Goal: Task Accomplishment & Management: Complete application form

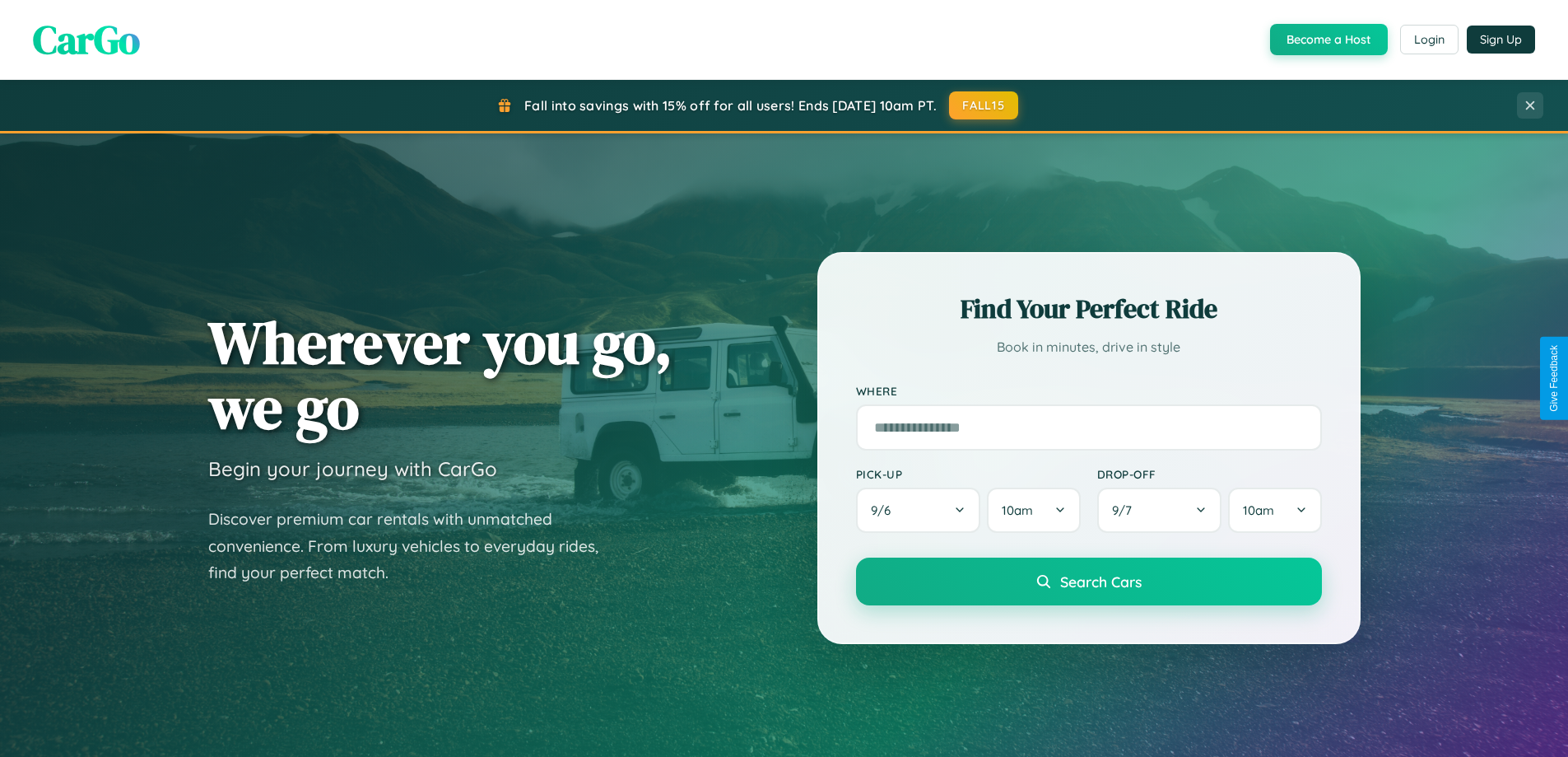
scroll to position [3168, 0]
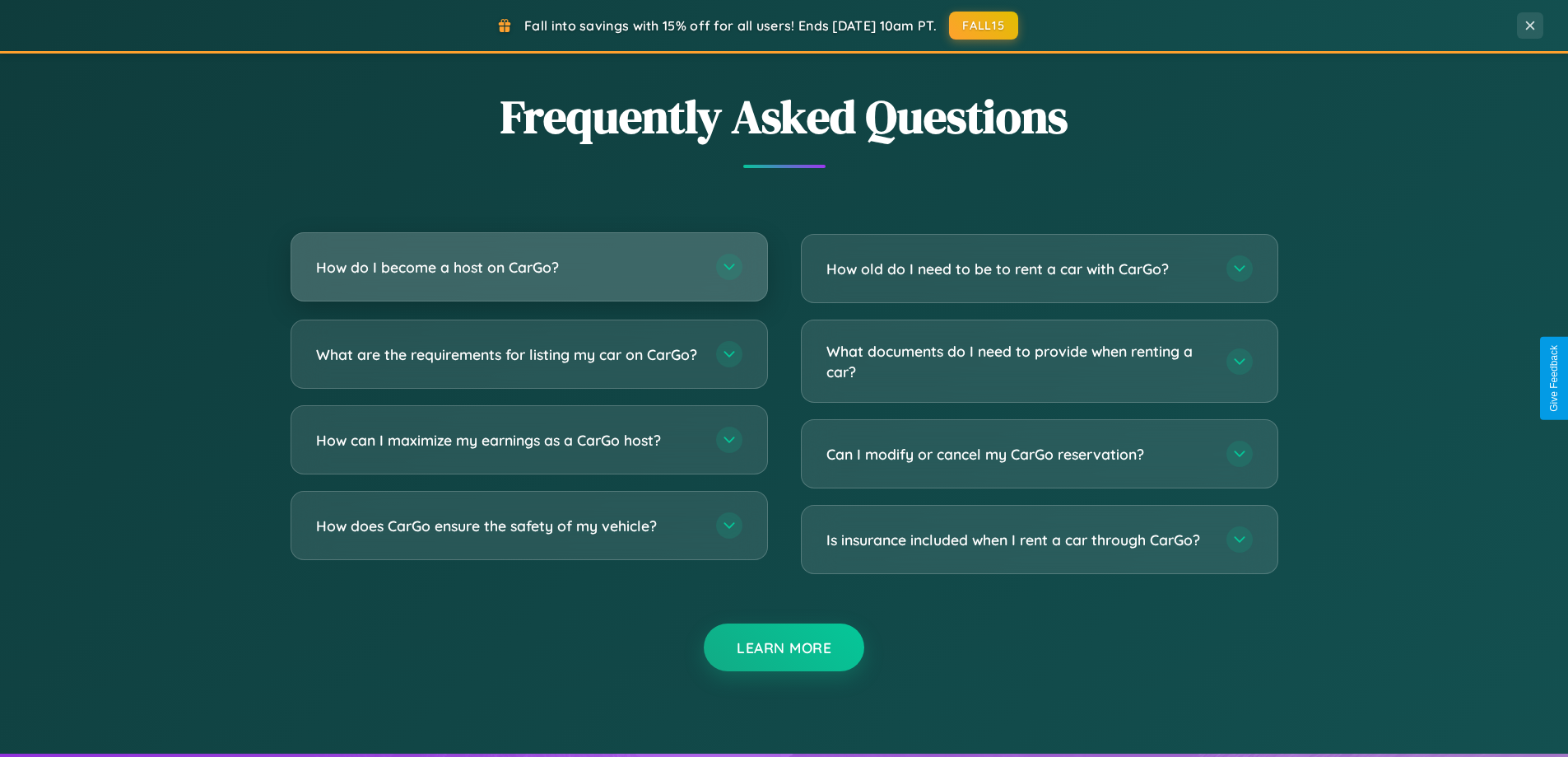
click at [528, 267] on h3 "How do I become a host on CarGo?" at bounding box center [508, 267] width 383 height 20
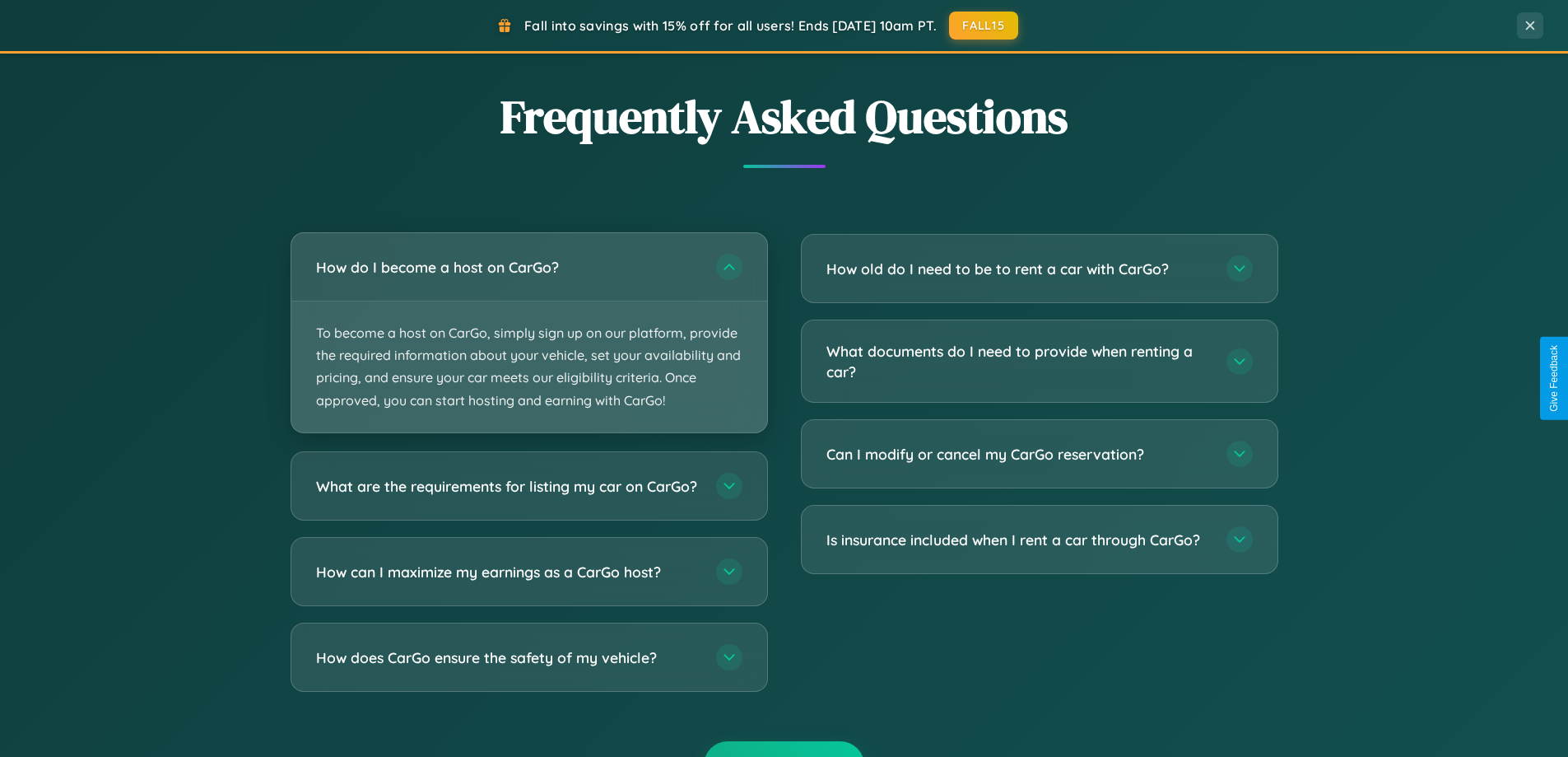
click at [528, 332] on p "To become a host on CarGo, simply sign up on our platform, provide the required…" at bounding box center [529, 367] width 476 height 131
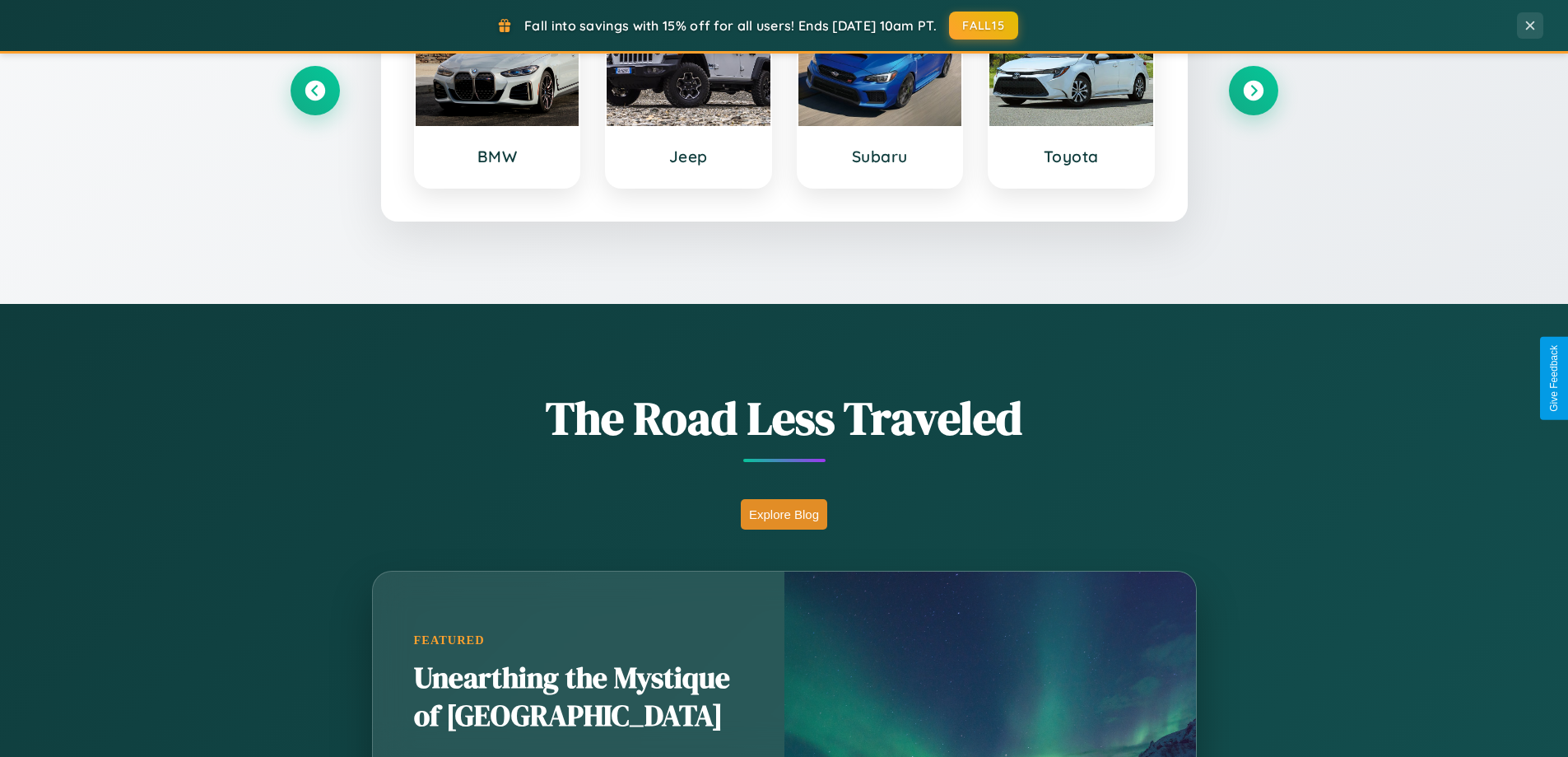
scroll to position [710, 0]
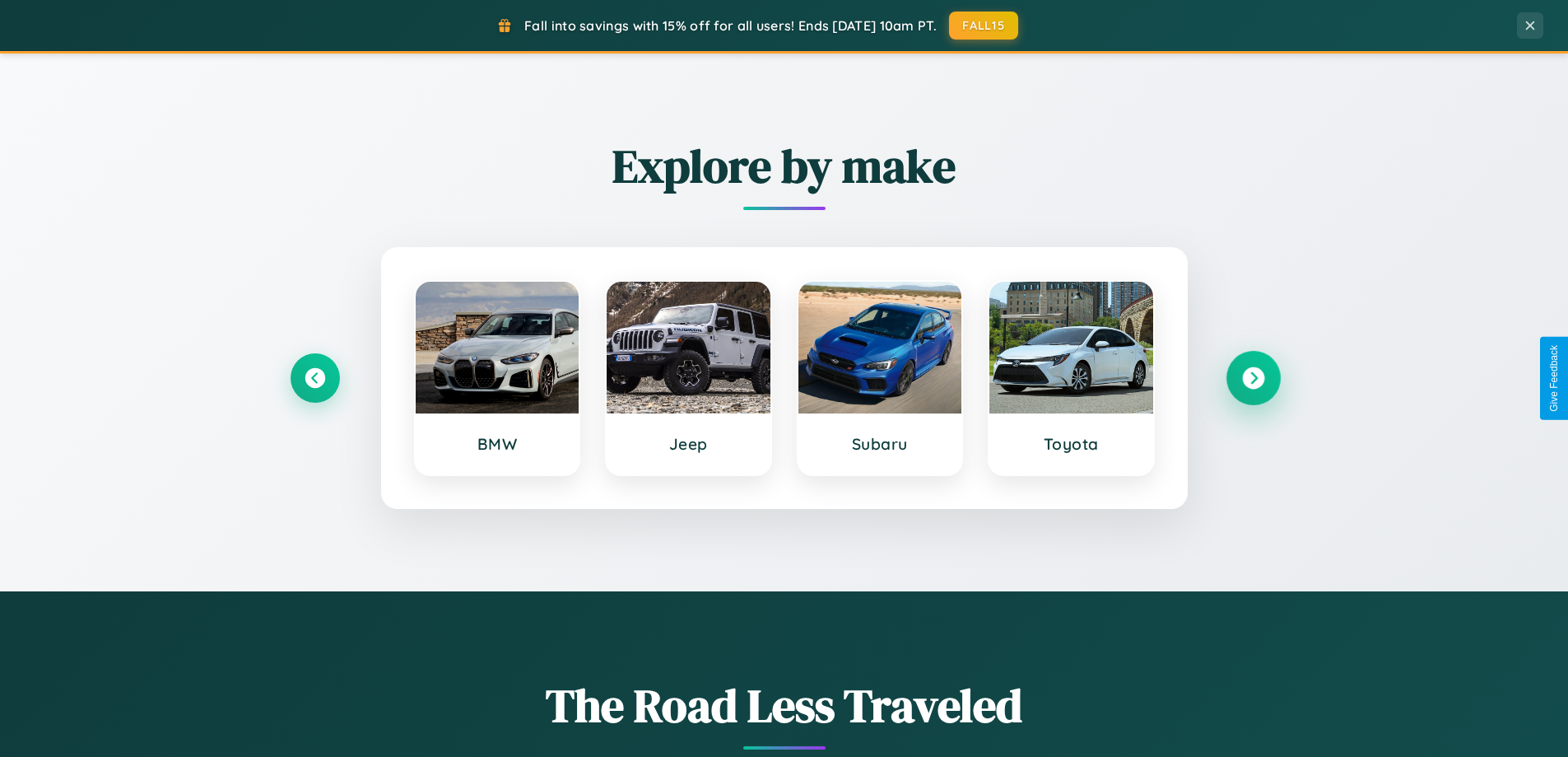
click at [1253, 378] on icon at bounding box center [1253, 378] width 22 height 22
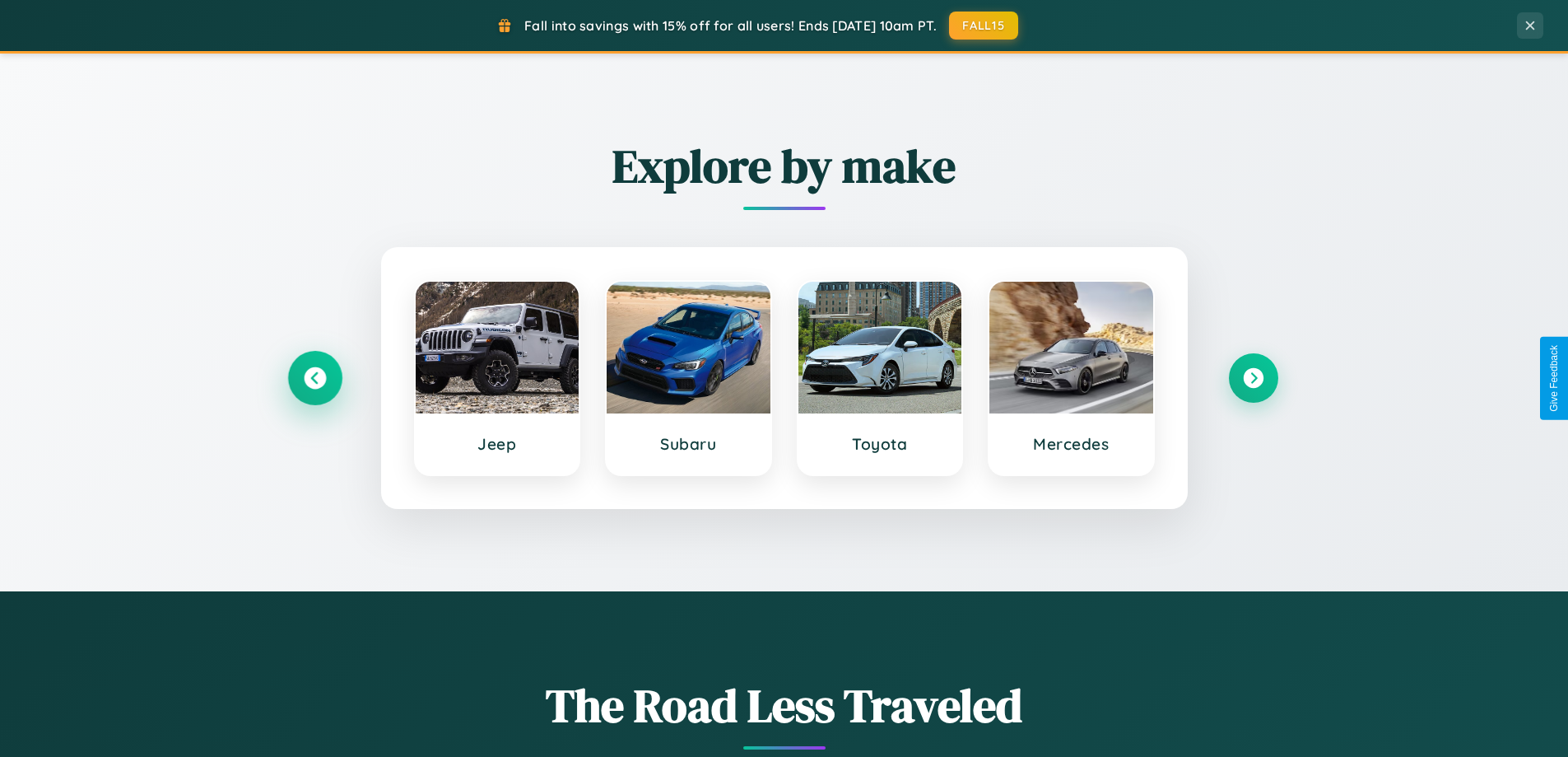
click at [314, 378] on icon at bounding box center [314, 378] width 22 height 22
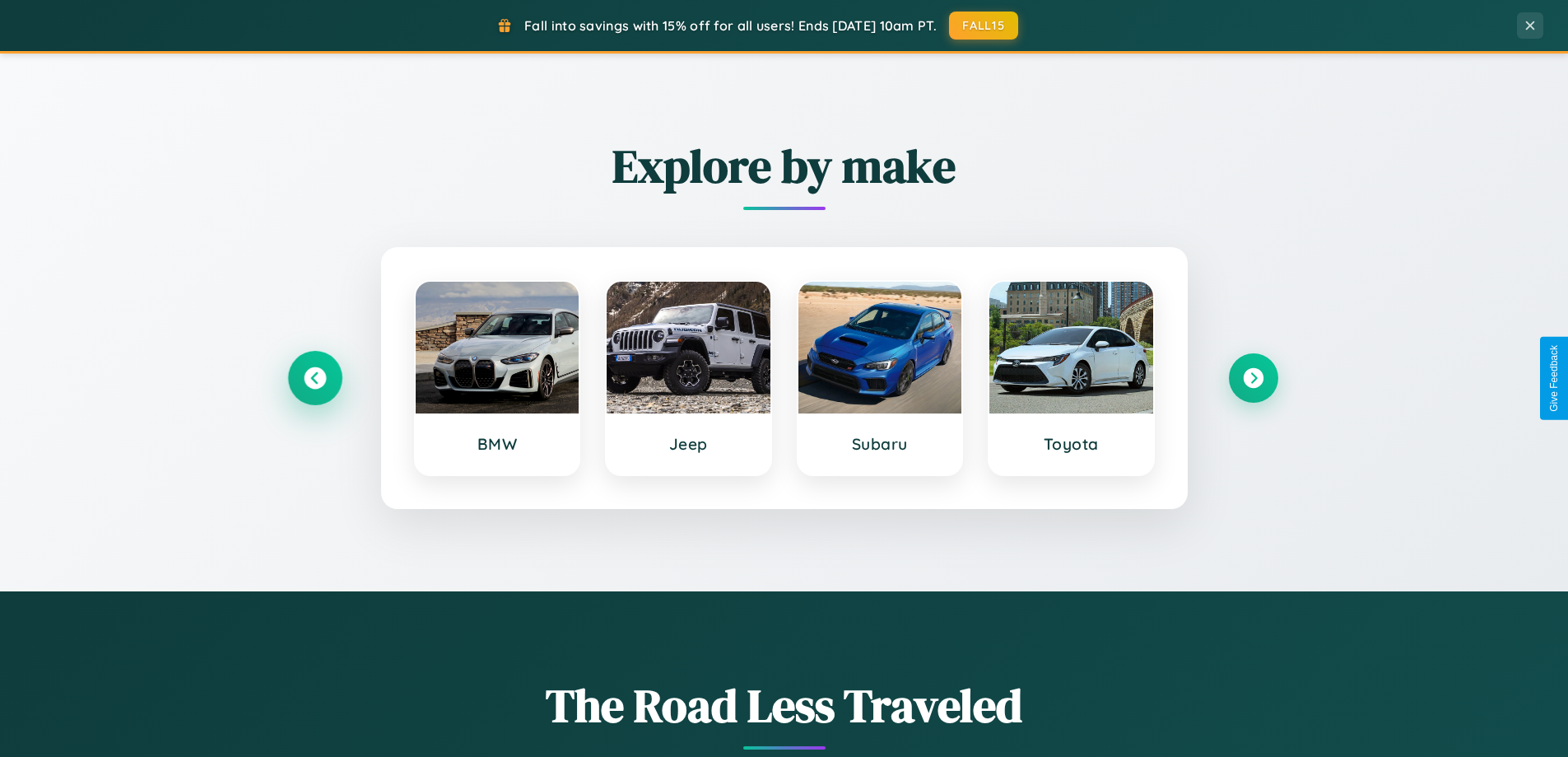
click at [314, 378] on icon at bounding box center [314, 378] width 22 height 22
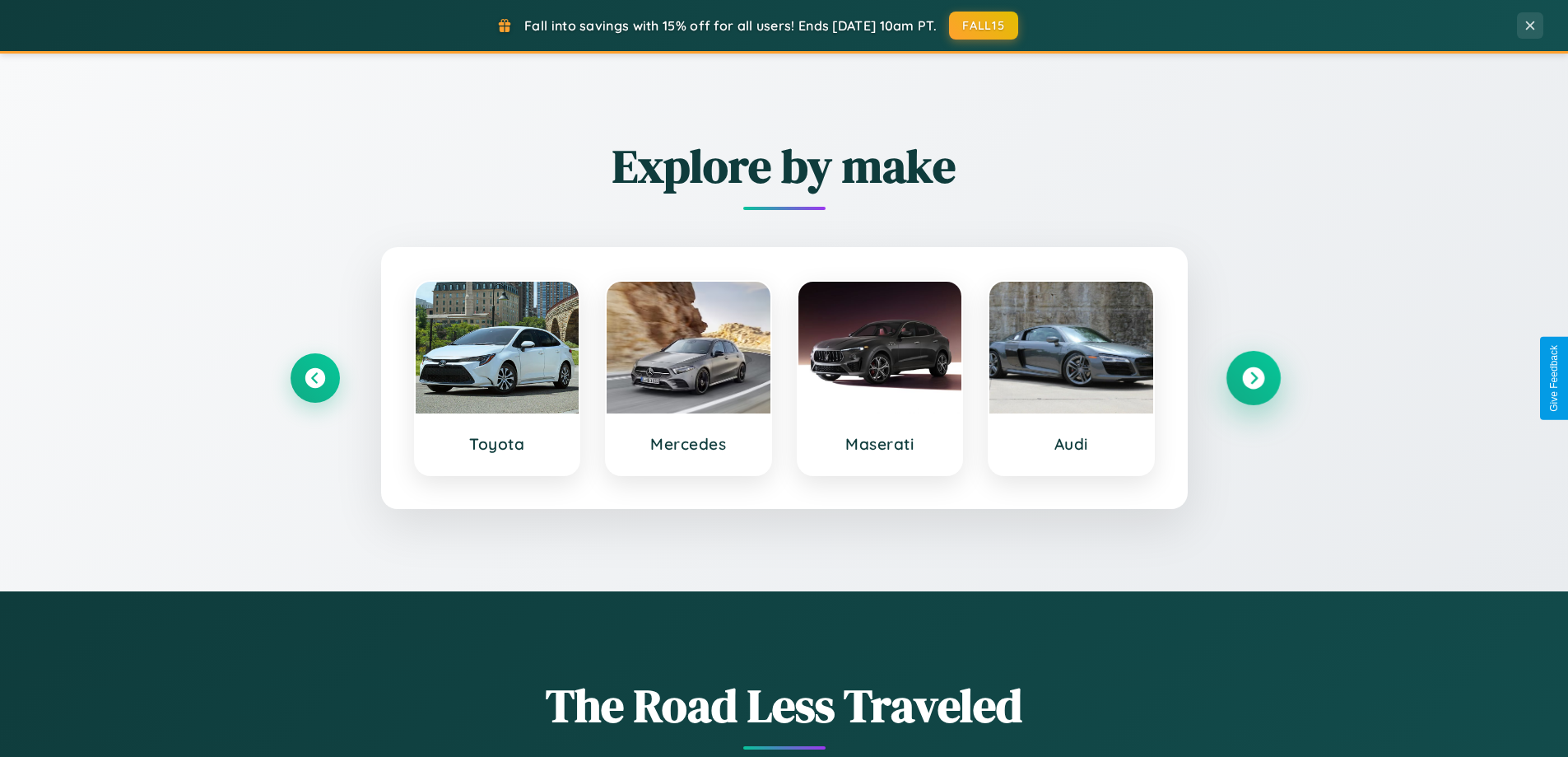
click at [1253, 378] on icon at bounding box center [1253, 378] width 22 height 22
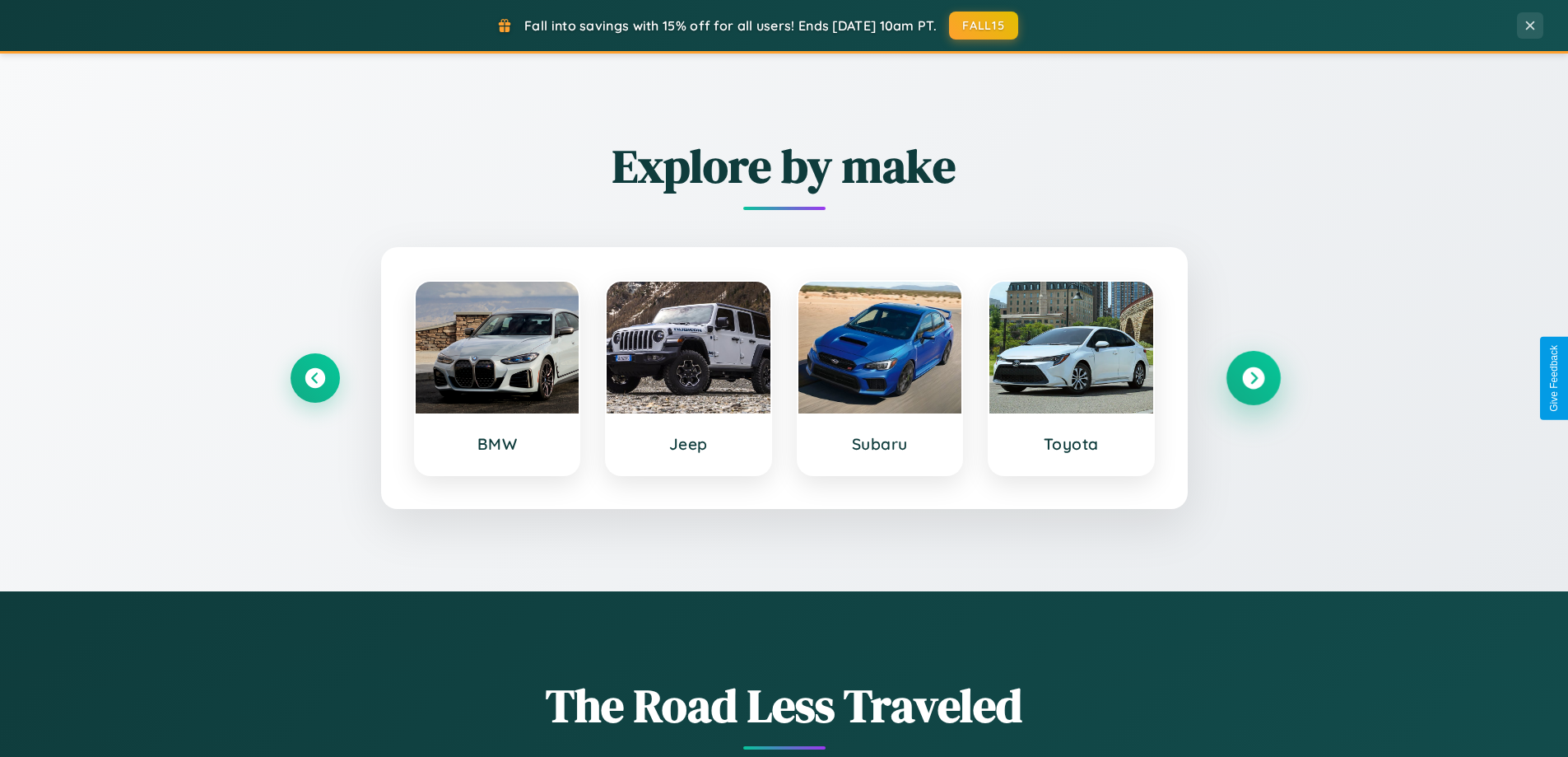
click at [1253, 378] on icon at bounding box center [1253, 378] width 22 height 22
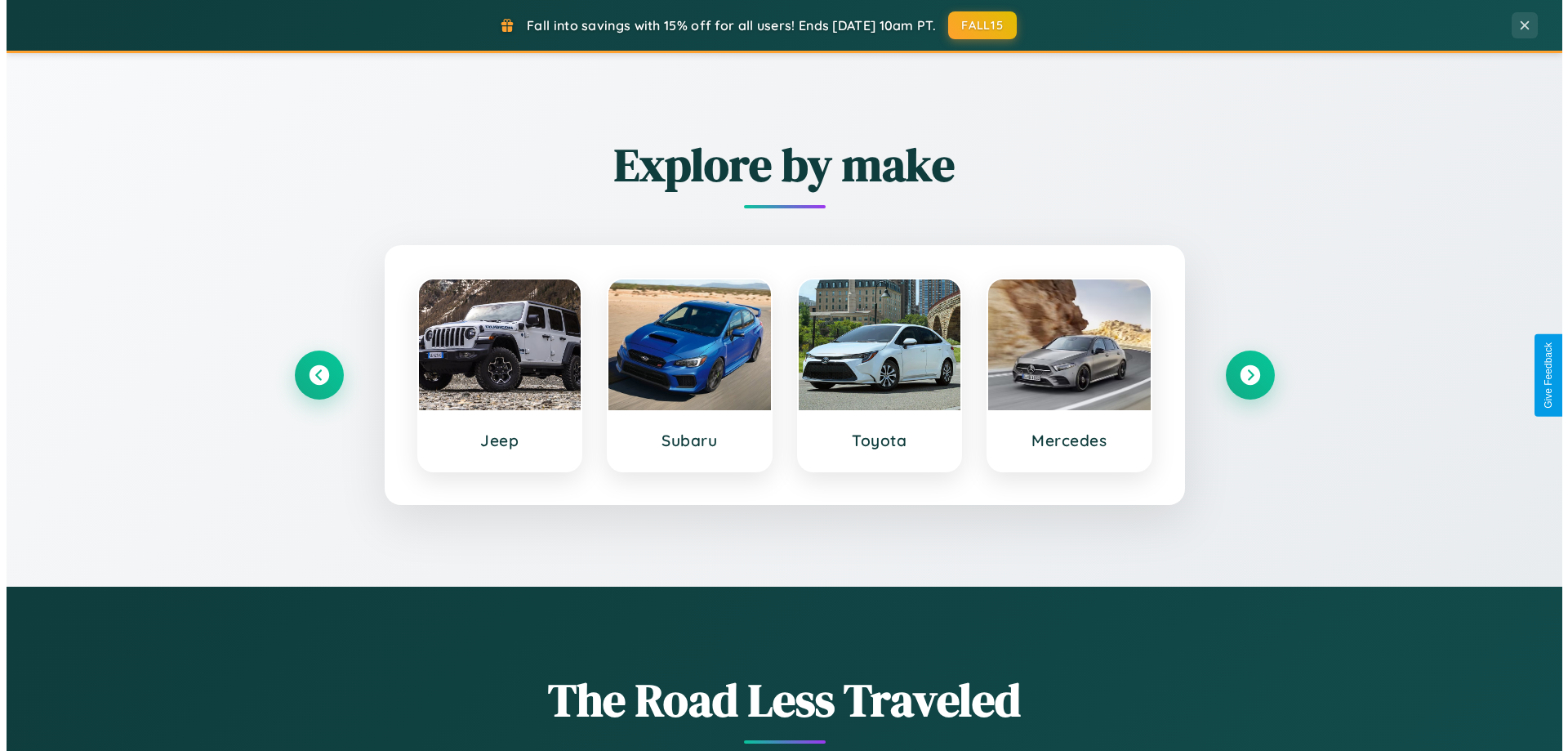
scroll to position [0, 0]
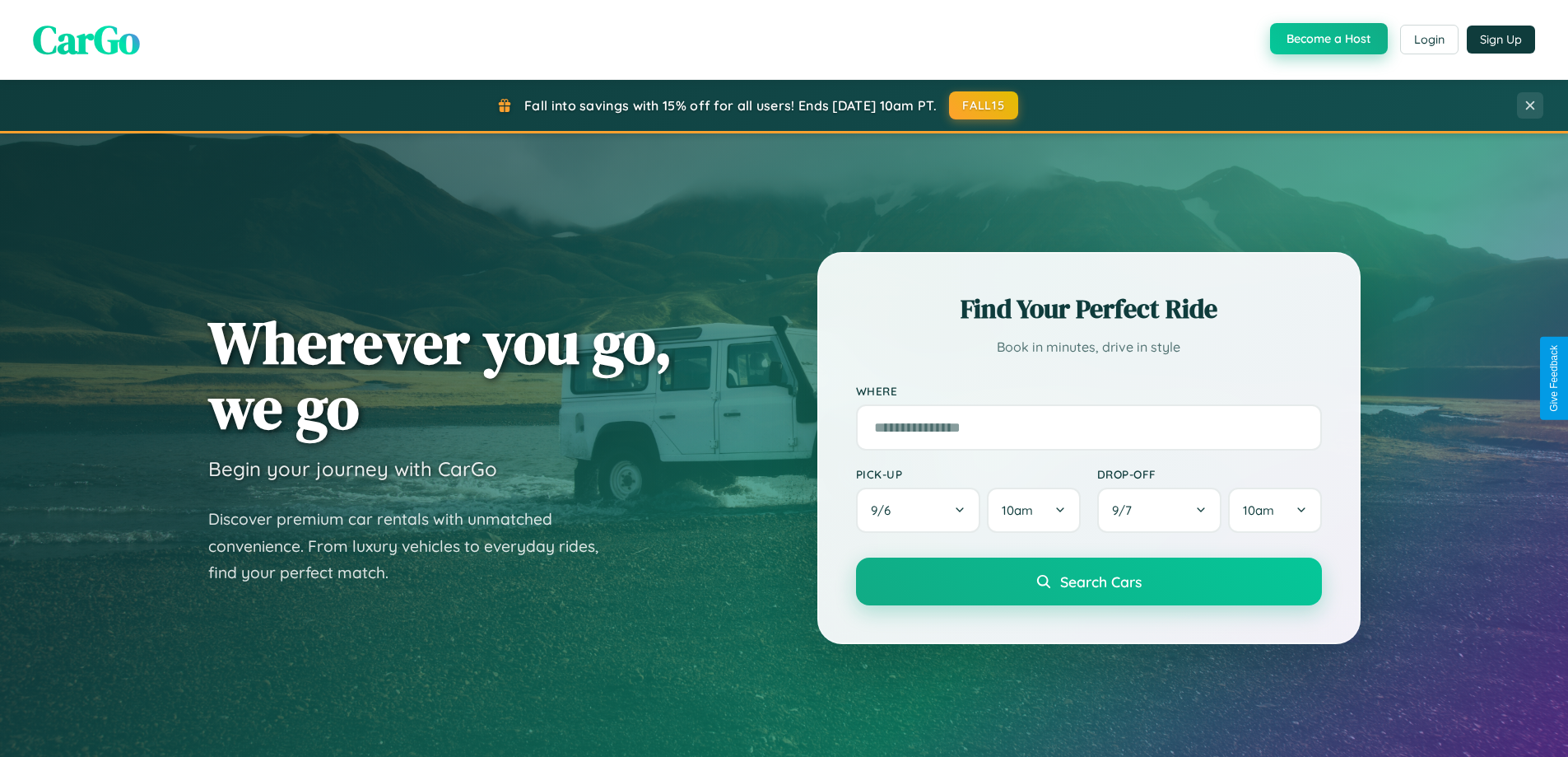
click at [1327, 40] on button "Become a Host" at bounding box center [1328, 38] width 117 height 31
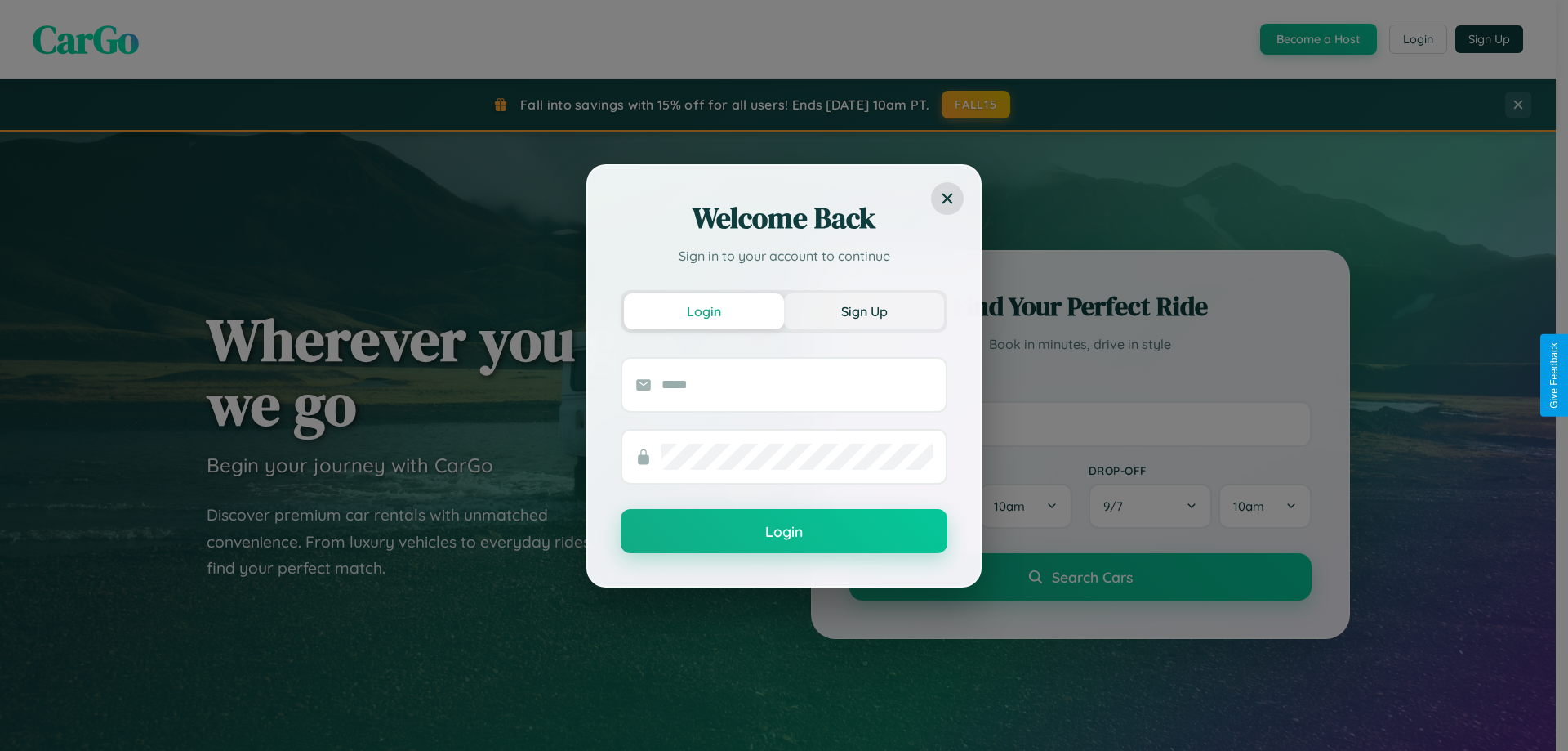
click at [864, 310] on button "Sign Up" at bounding box center [864, 311] width 160 height 36
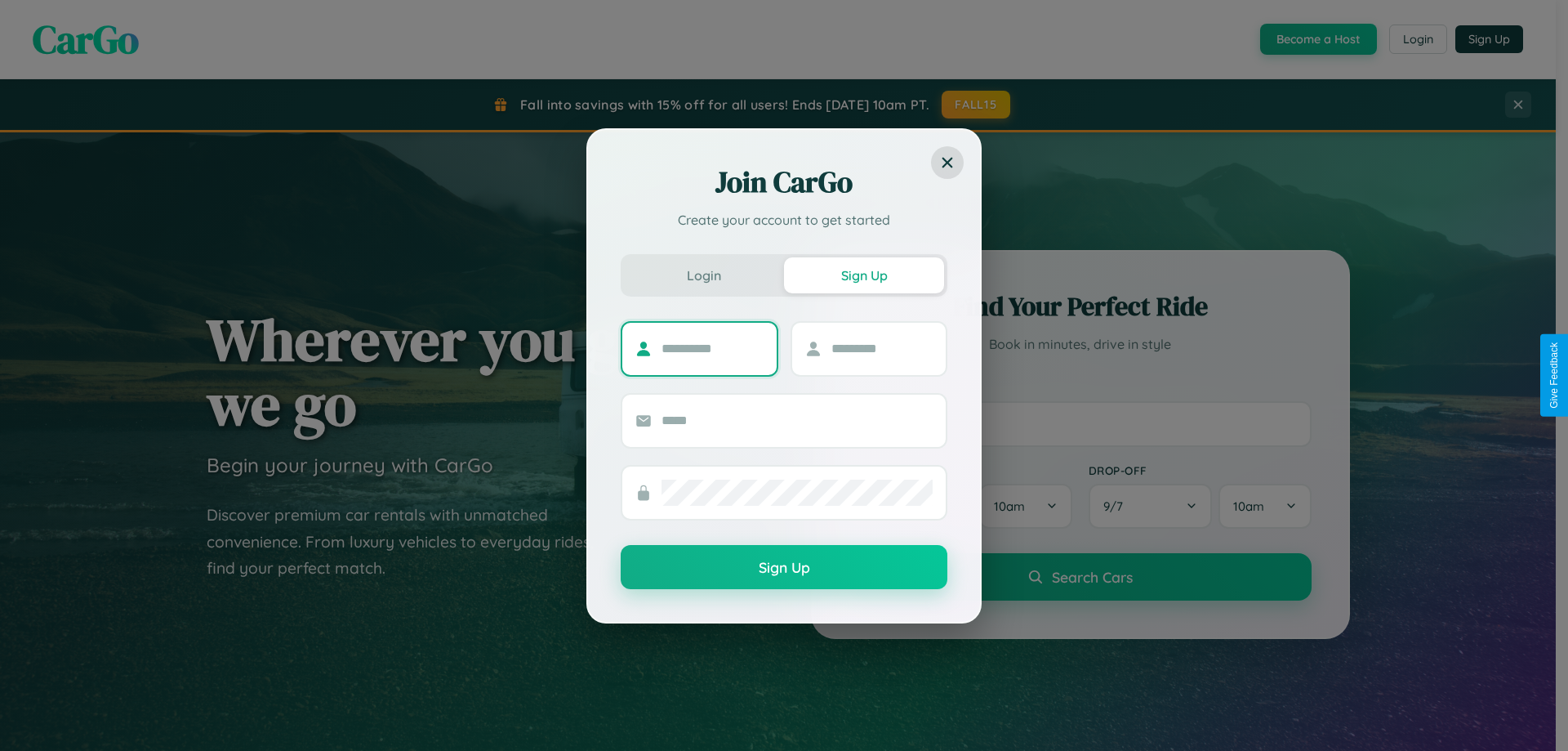
click at [712, 348] on input "text" at bounding box center [712, 349] width 102 height 26
type input "*****"
click at [881, 348] on input "text" at bounding box center [882, 349] width 102 height 26
type input "*****"
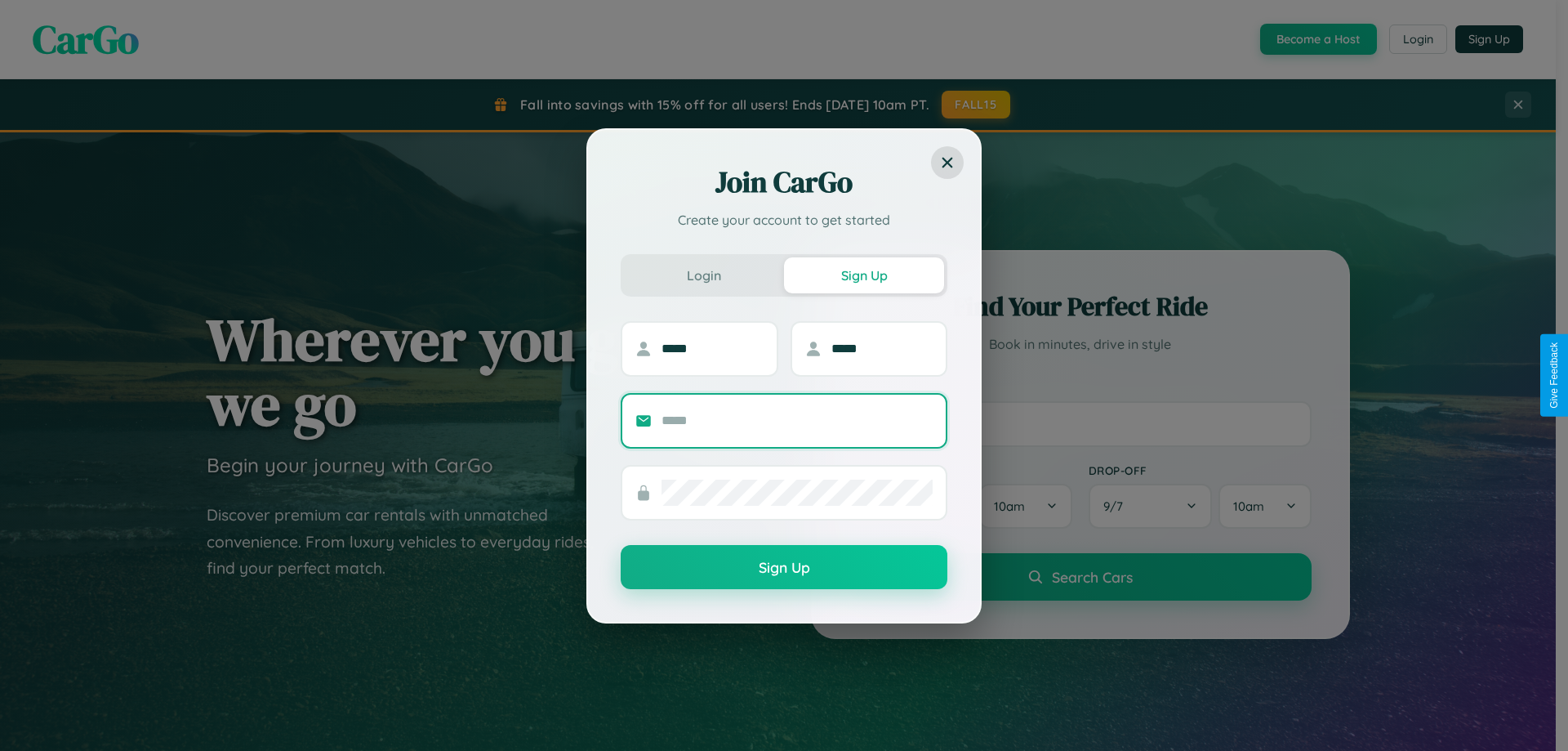
click at [797, 420] on input "text" at bounding box center [796, 421] width 271 height 26
type input "**********"
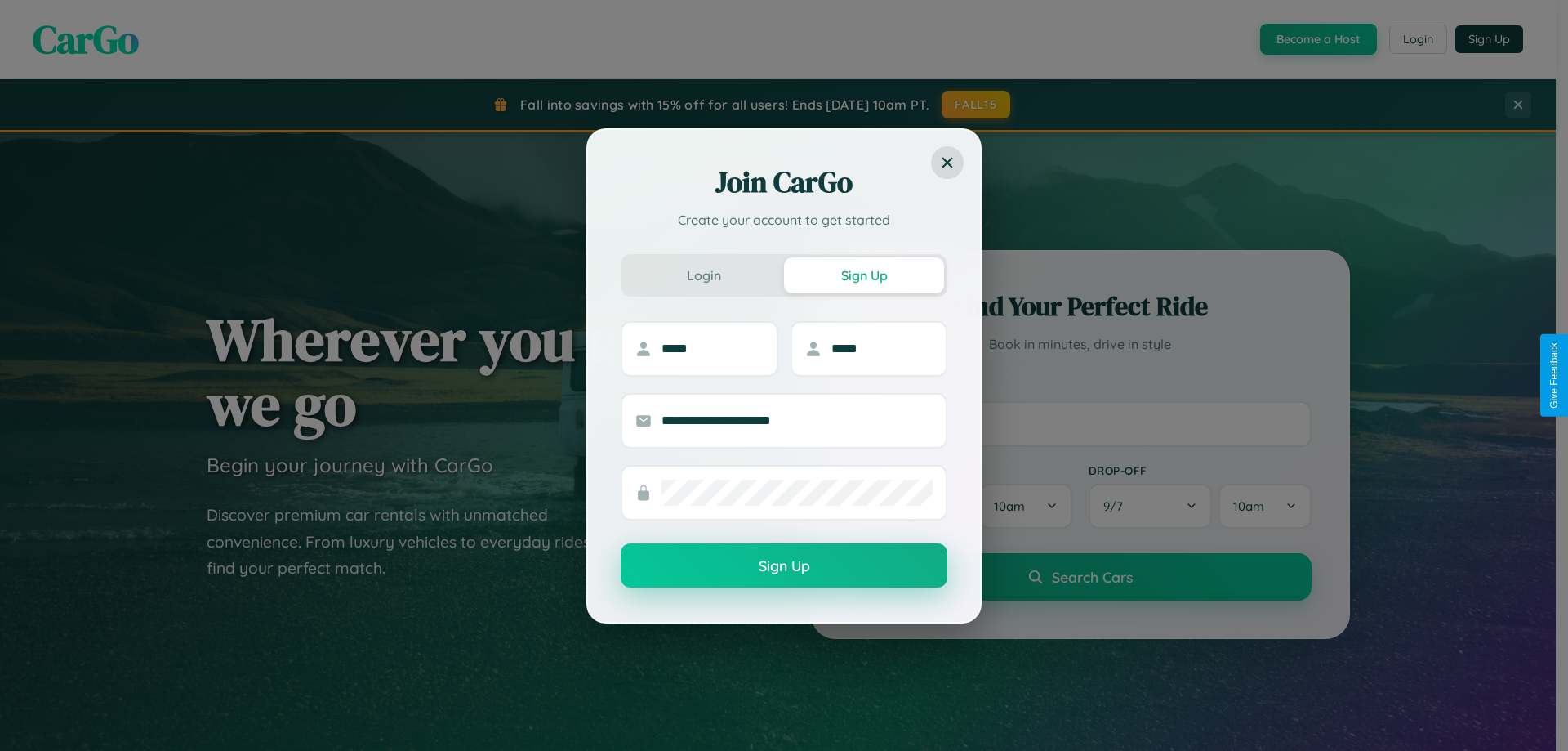
click at [784, 566] on button "Sign Up" at bounding box center [783, 565] width 327 height 44
